Goal: Navigation & Orientation: Find specific page/section

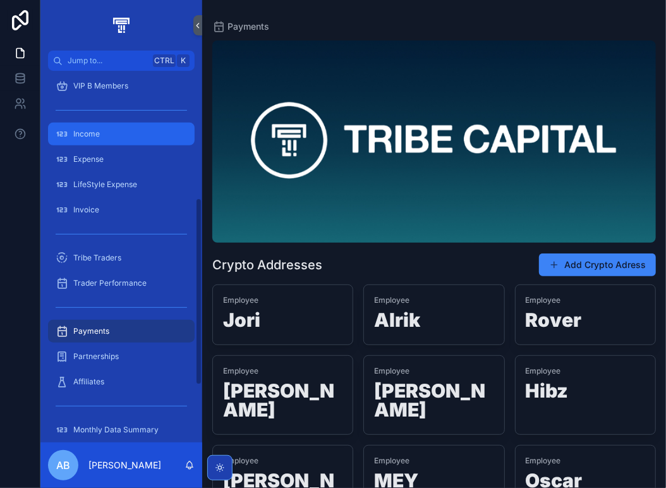
click at [83, 135] on span "Income" at bounding box center [86, 134] width 27 height 10
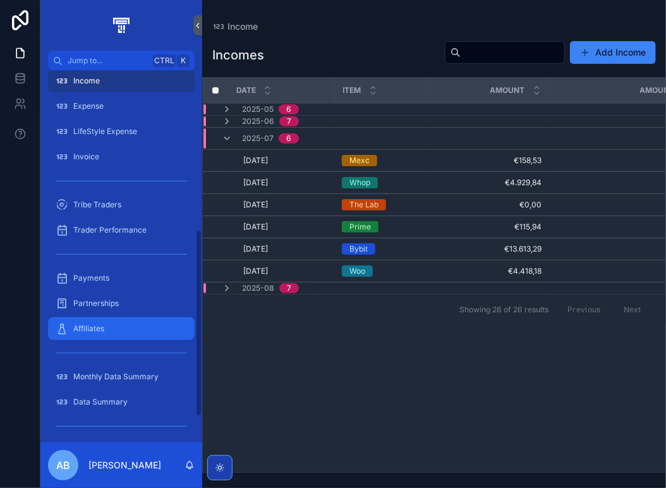
scroll to position [316, 0]
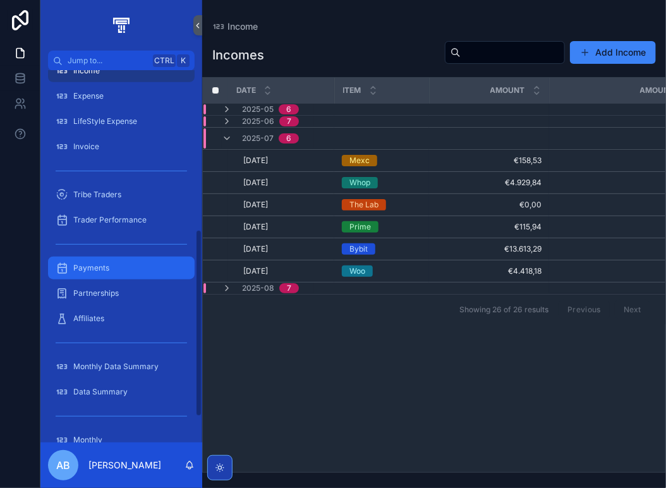
click at [105, 273] on div "Payments" at bounding box center [121, 268] width 131 height 20
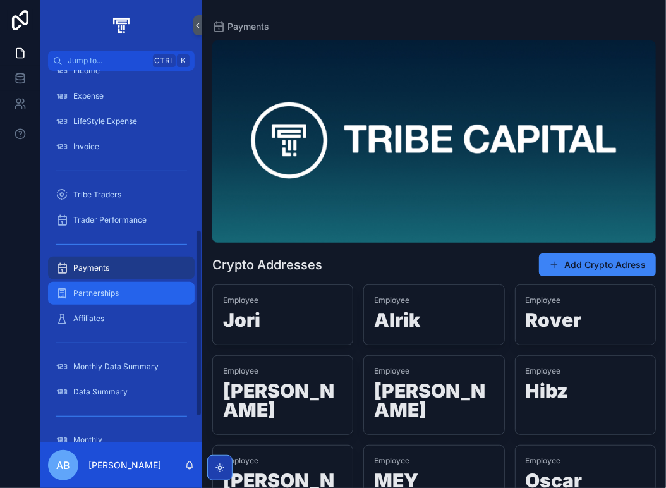
click at [111, 299] on div "Partnerships" at bounding box center [121, 293] width 131 height 20
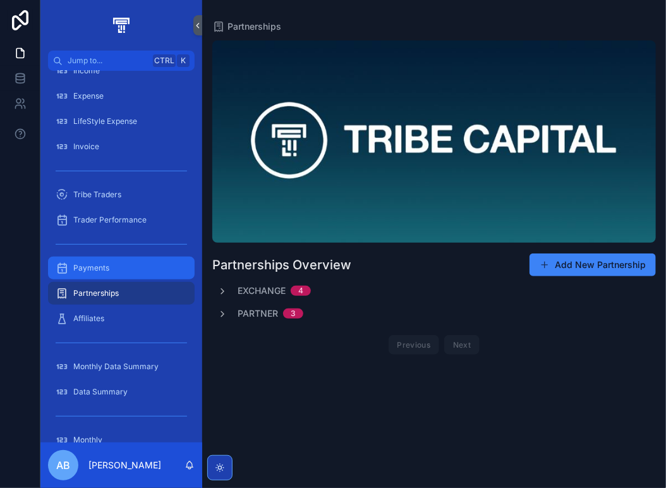
click at [114, 269] on div "Payments" at bounding box center [121, 268] width 131 height 20
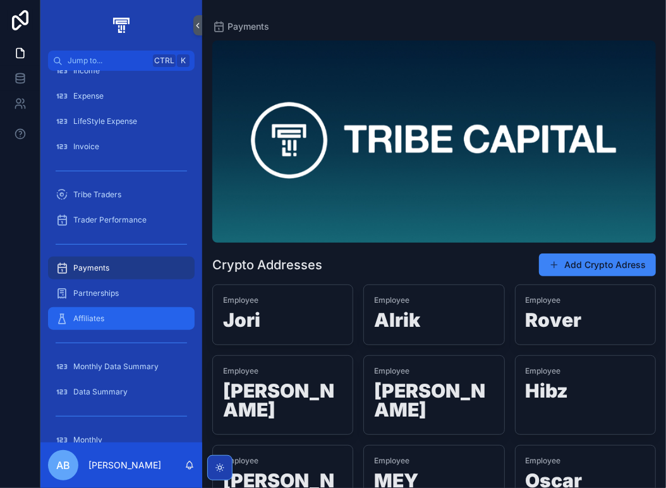
click at [111, 314] on div "Affiliates" at bounding box center [121, 318] width 131 height 20
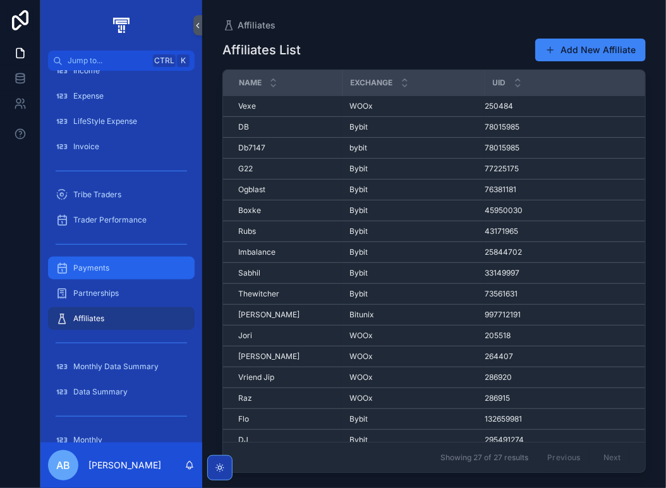
click at [121, 262] on div "Payments" at bounding box center [121, 268] width 131 height 20
